Goal: Communication & Community: Connect with others

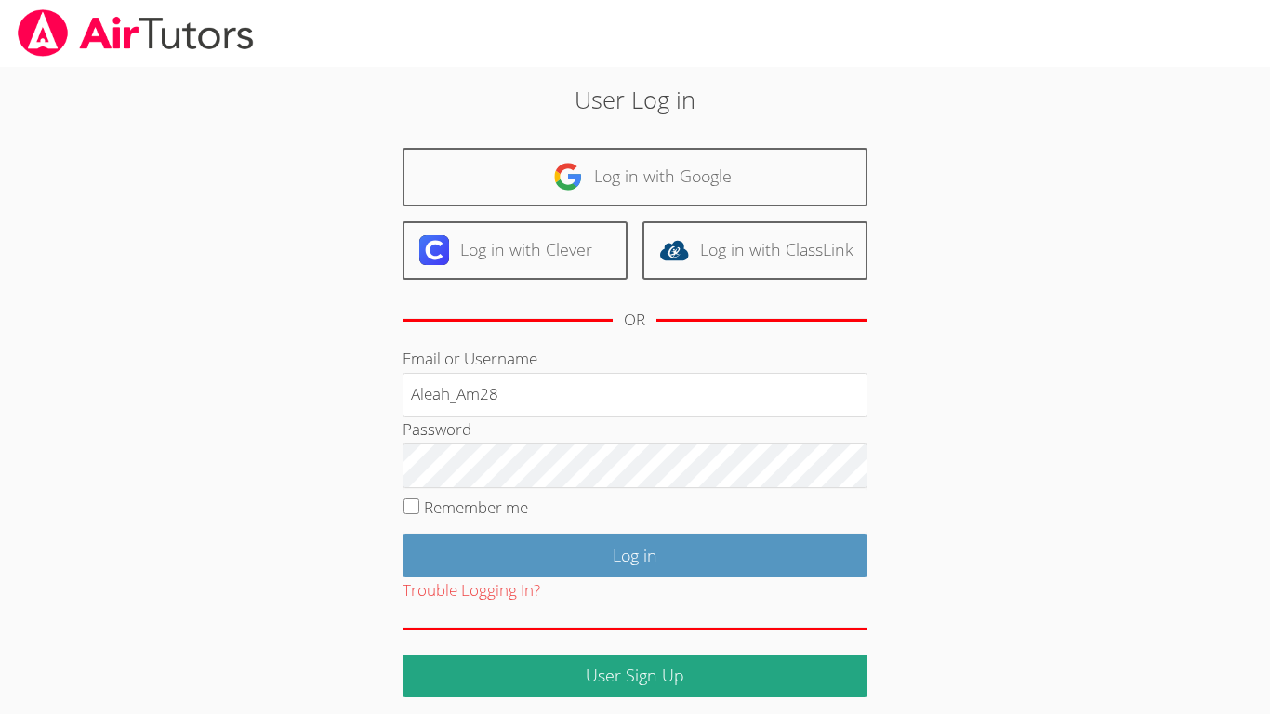
type input "Aleah_Am28"
click at [403, 534] on input "Log in" at bounding box center [635, 556] width 465 height 44
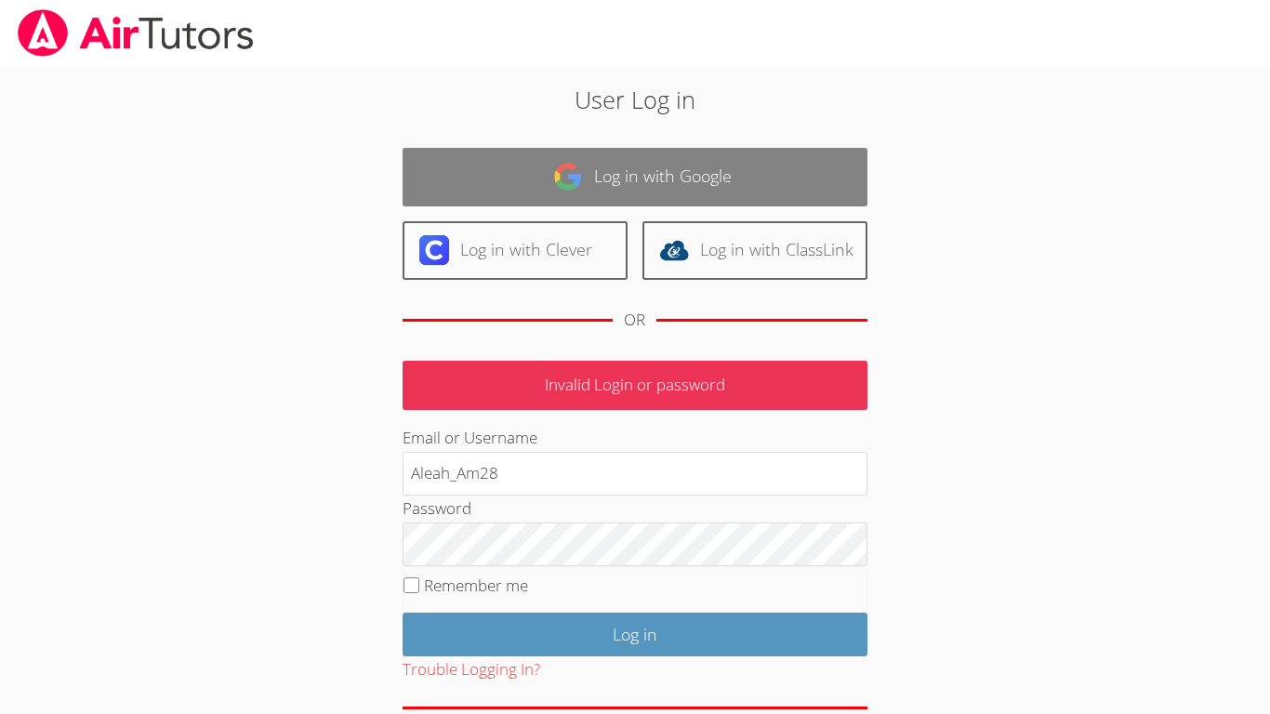
click at [695, 198] on link "Log in with Google" at bounding box center [635, 177] width 465 height 59
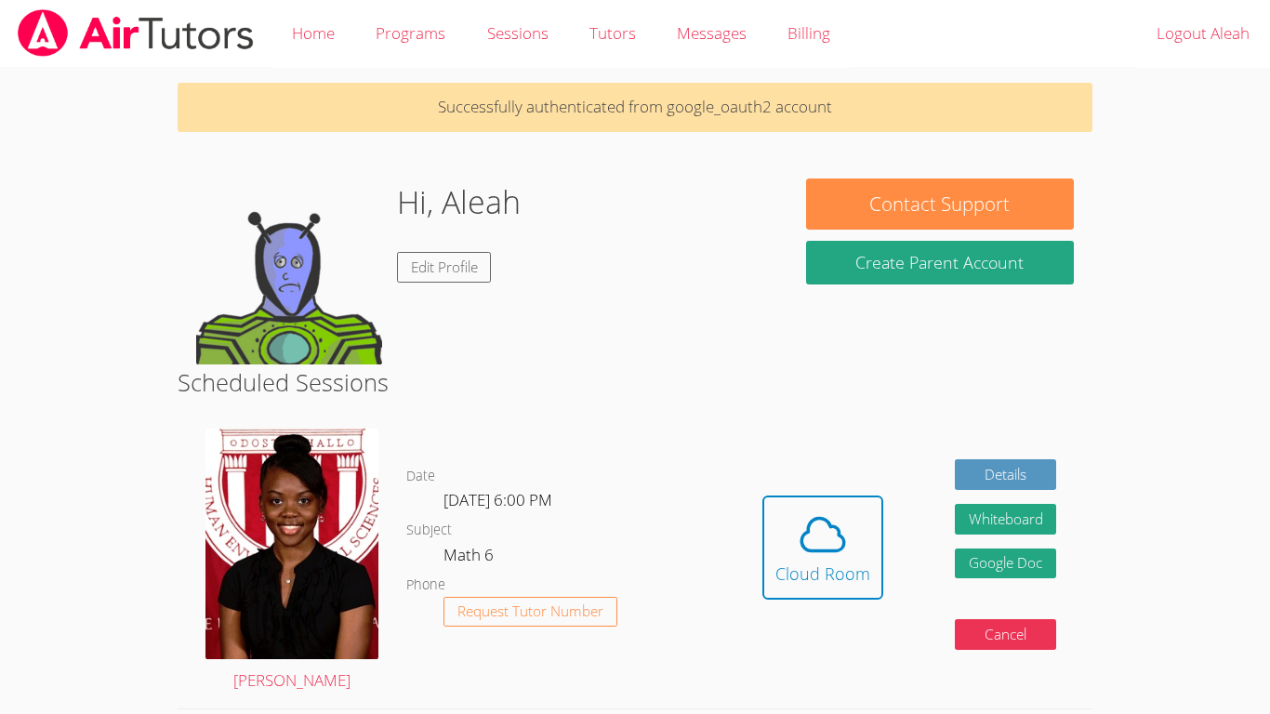
scroll to position [2, 0]
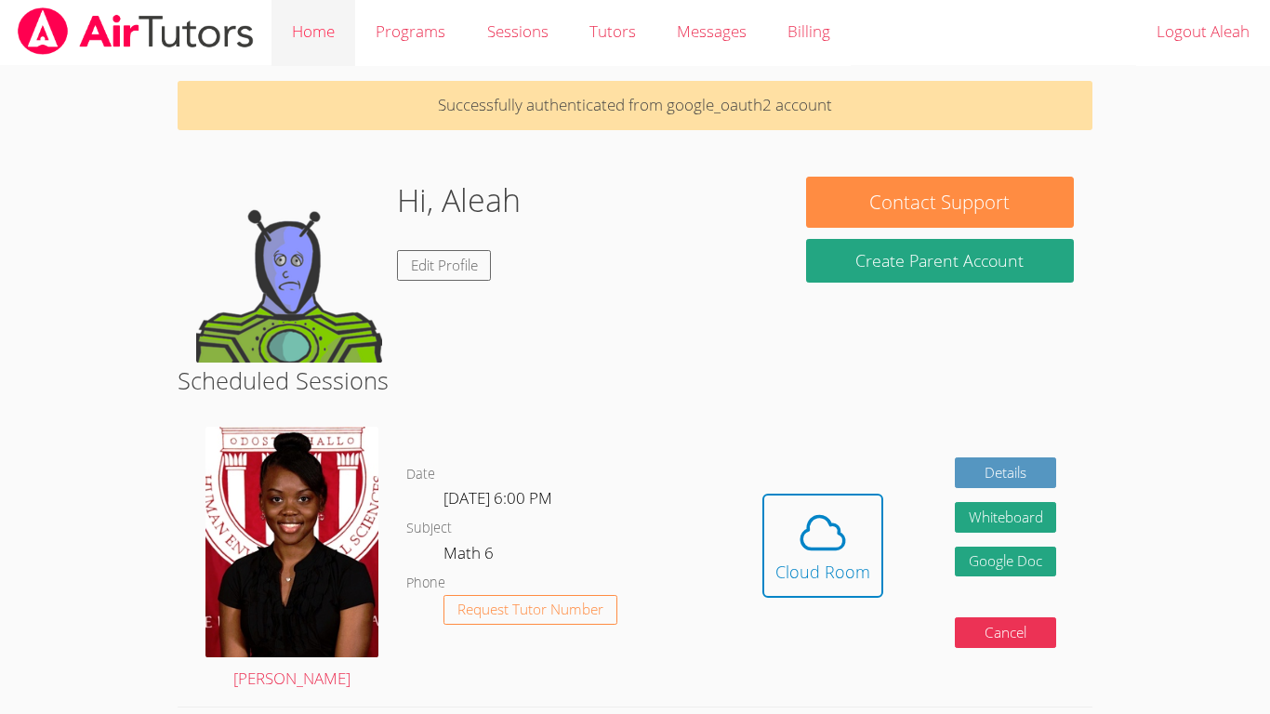
click at [308, 12] on link "Home" at bounding box center [314, 32] width 84 height 68
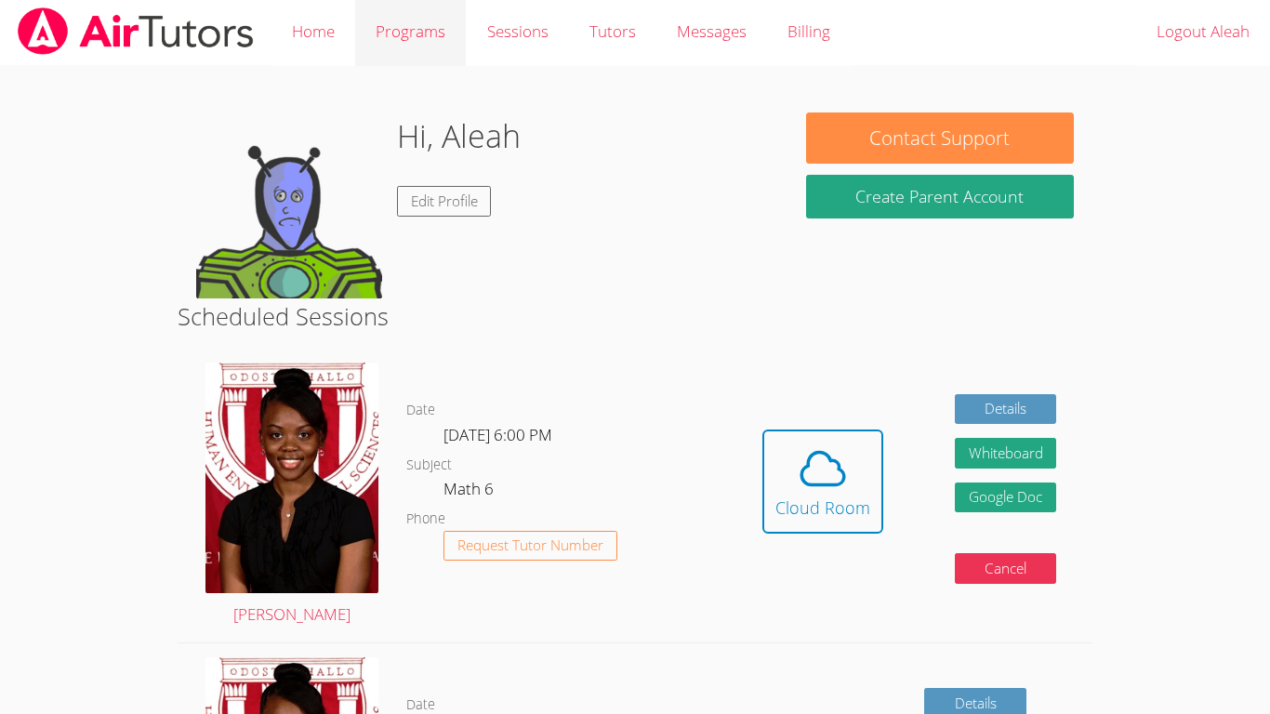
scroll to position [0, 0]
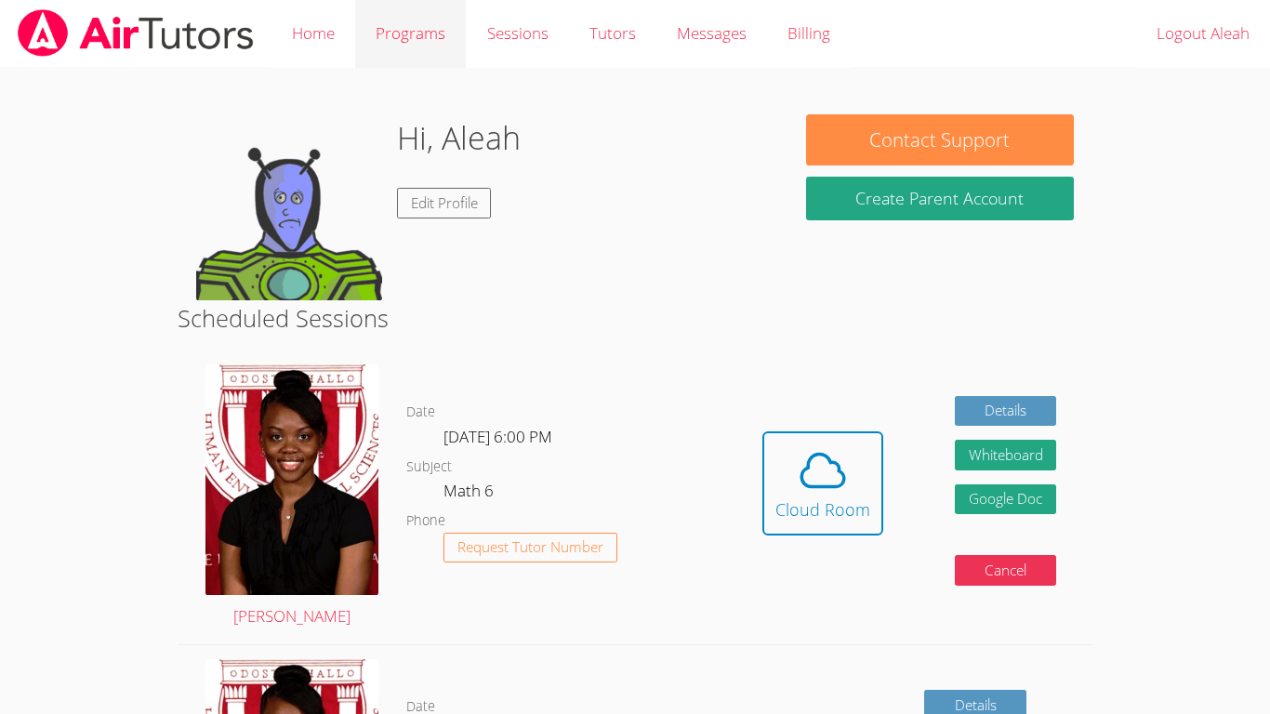
click at [399, 10] on link "Programs" at bounding box center [410, 34] width 111 height 68
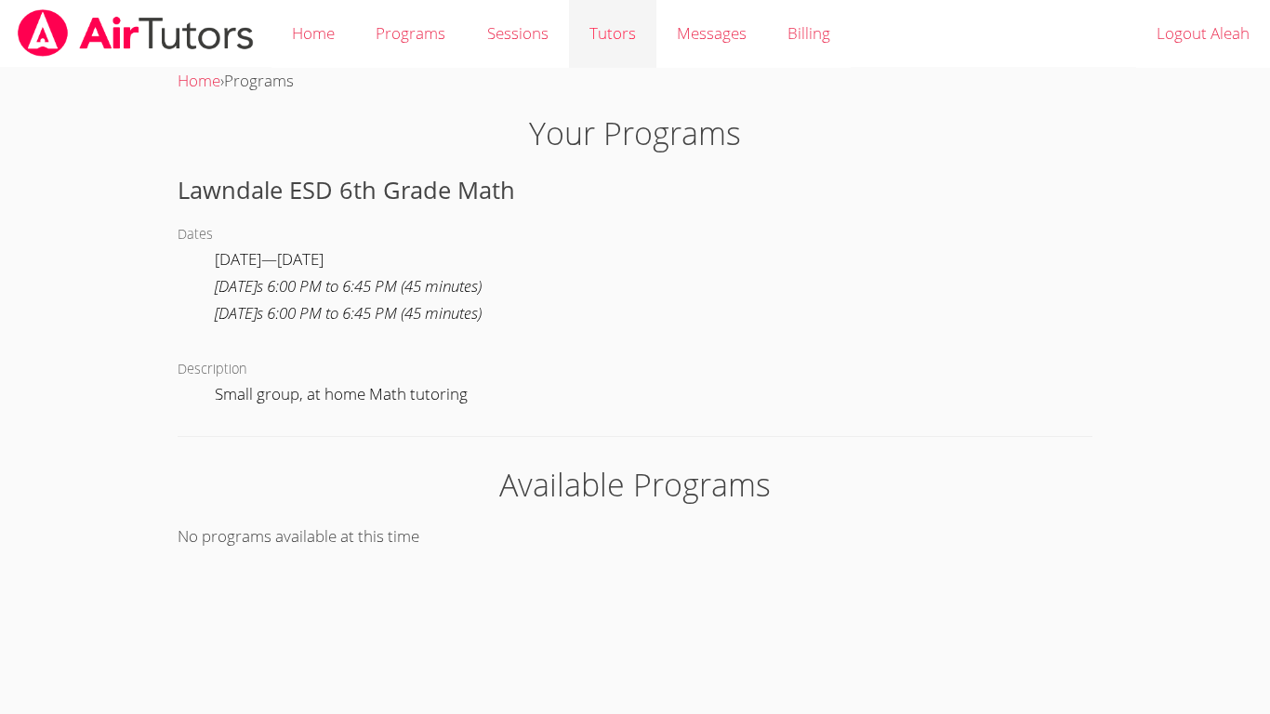
click at [641, 29] on link "Tutors" at bounding box center [612, 34] width 87 height 68
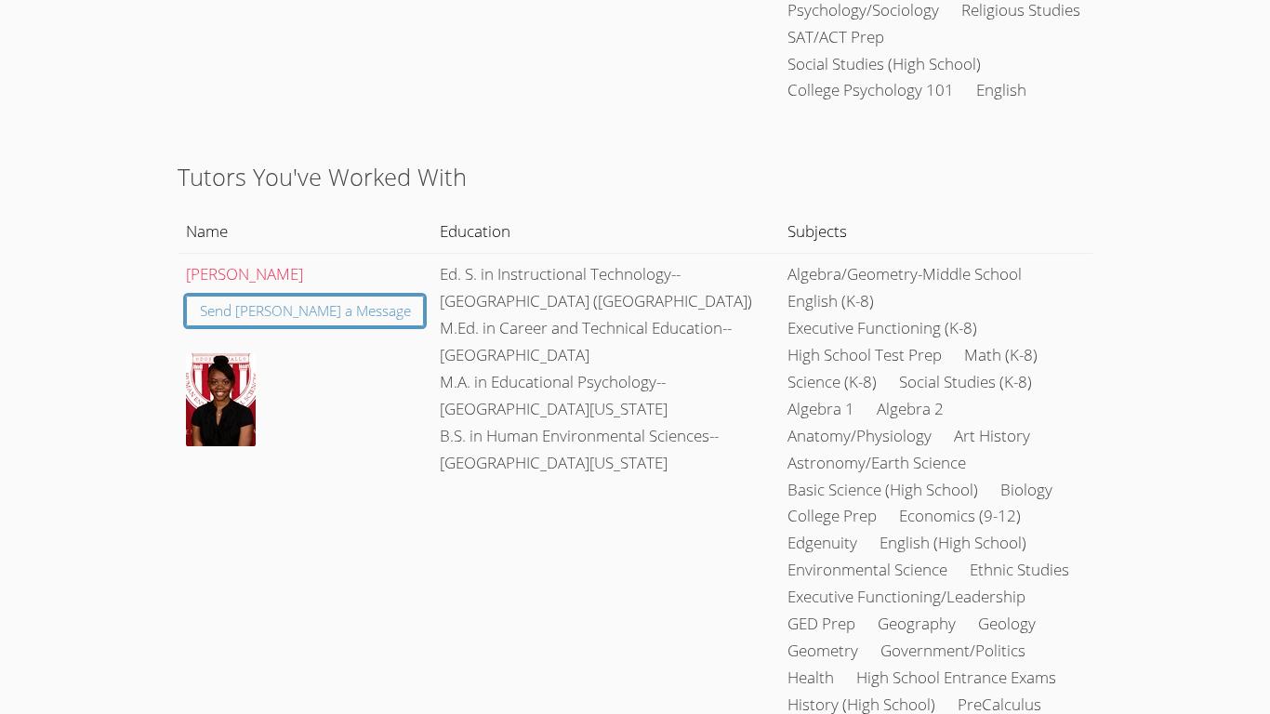
scroll to position [788, 0]
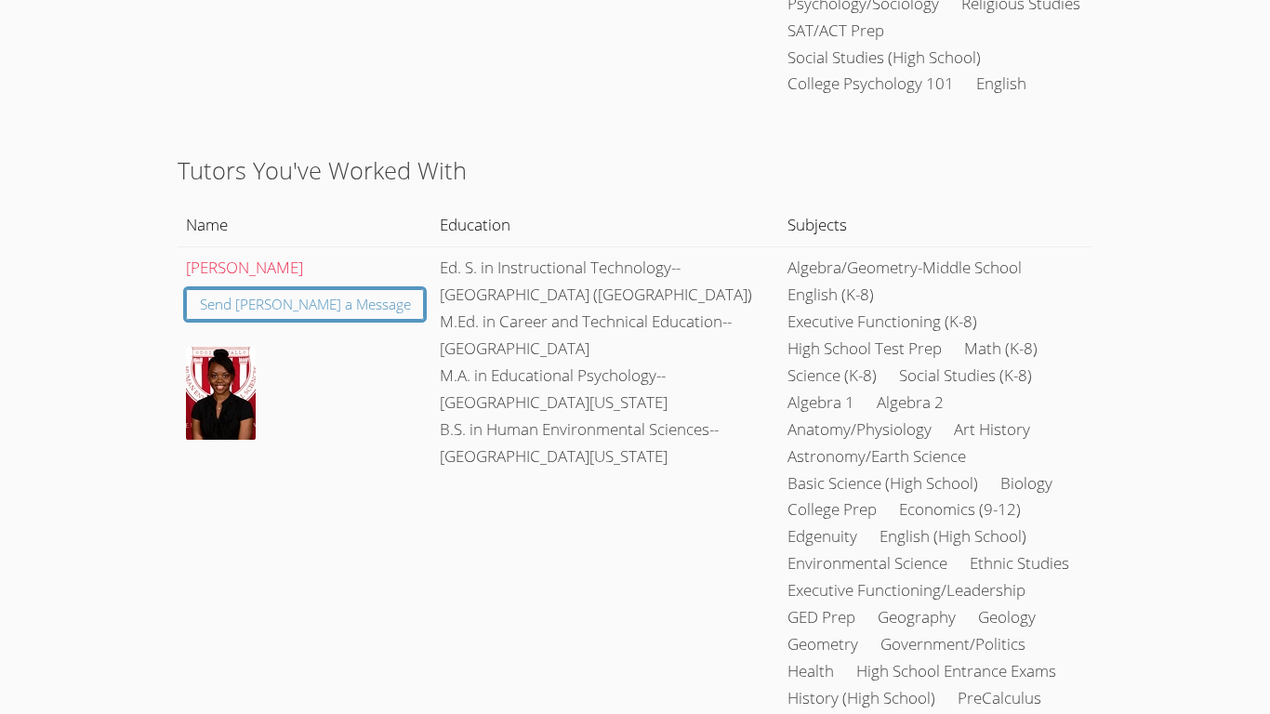
click at [306, 246] on td "Johnicia Haynes Send Johnicia a Message" at bounding box center [305, 536] width 255 height 581
click at [293, 289] on link "Send Johnicia a Message" at bounding box center [305, 304] width 239 height 31
